Goal: Information Seeking & Learning: Learn about a topic

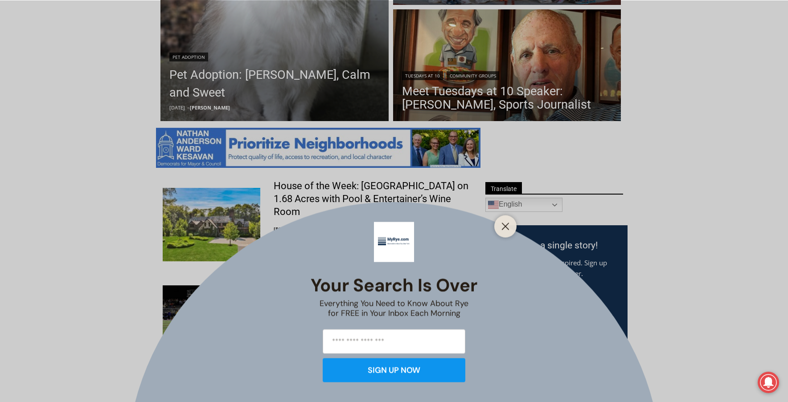
scroll to position [356, 0]
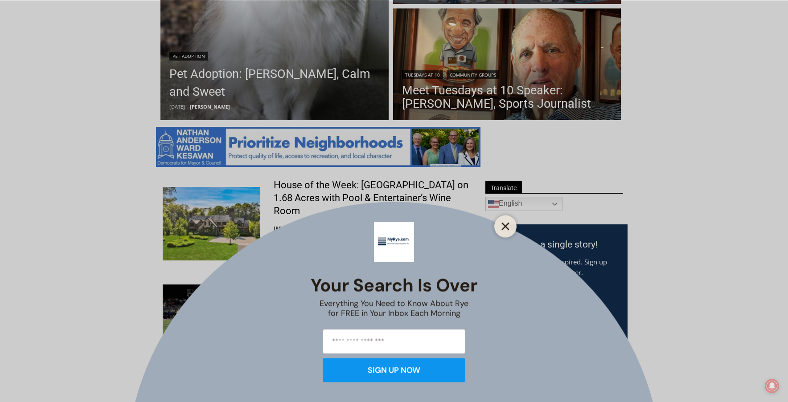
click at [509, 224] on icon "Close" at bounding box center [505, 226] width 8 height 8
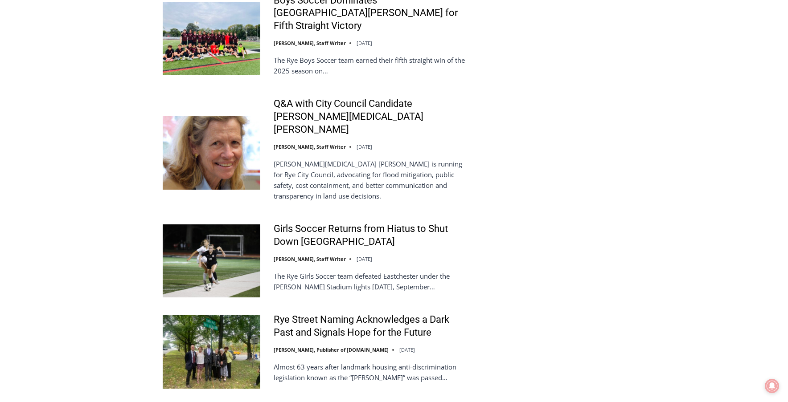
scroll to position [2093, 0]
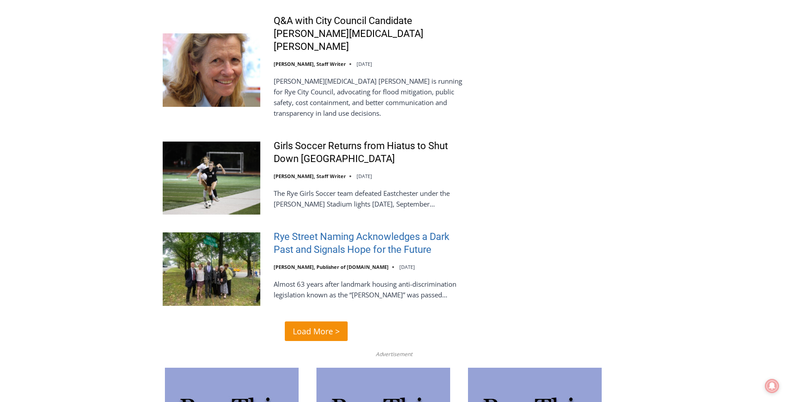
click at [325, 231] on link "Rye Street Naming Acknowledges a Dark Past and Signals Hope for the Future" at bounding box center [371, 243] width 196 height 25
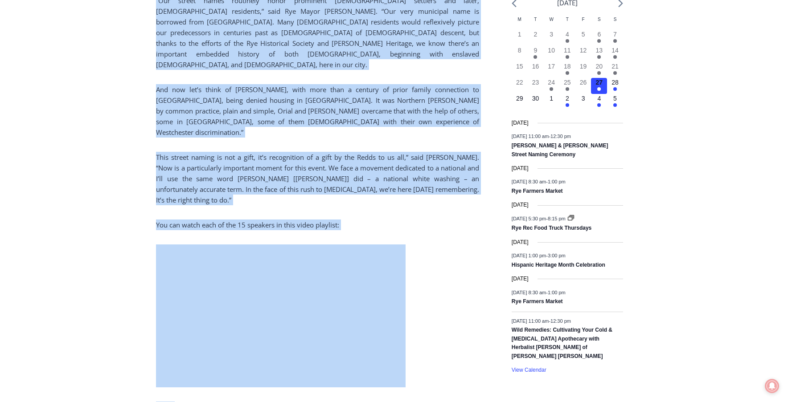
scroll to position [1185, 0]
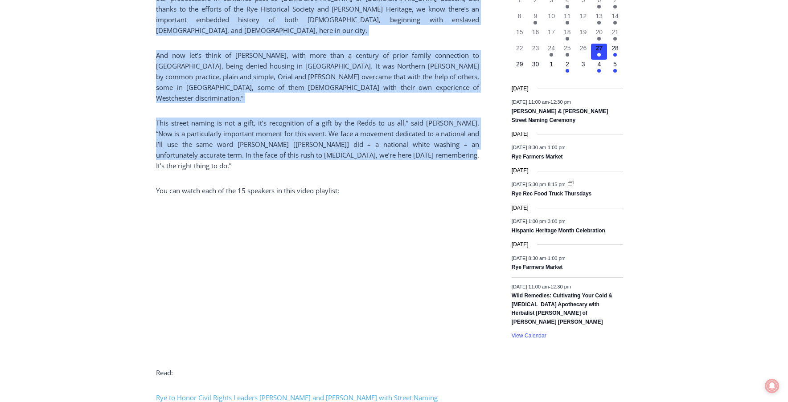
drag, startPoint x: 155, startPoint y: 77, endPoint x: 438, endPoint y: 115, distance: 286.3
copy div "Loremi 13 dolor sitam consecte adipisc elit-seddoeiusmodte incididuntu labor et…"
